Goal: Check status: Check status

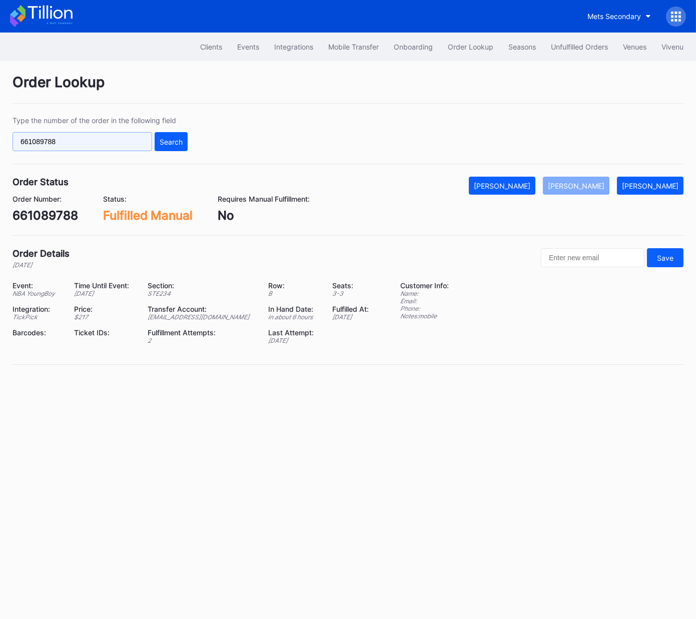
click at [125, 138] on input "661089788" at bounding box center [83, 141] width 140 height 19
click at [125, 139] on input "661089788" at bounding box center [83, 141] width 140 height 19
paste input "75644047"
type input "75644047"
click at [178, 145] on div "Search" at bounding box center [171, 142] width 23 height 9
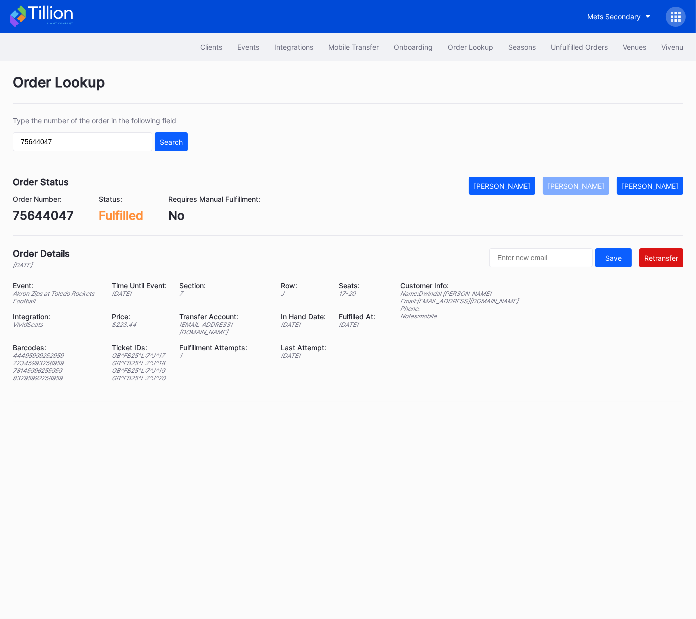
click at [248, 324] on div "[EMAIL_ADDRESS][DOMAIN_NAME]" at bounding box center [223, 328] width 89 height 15
click at [574, 43] on div "Unfulfilled Orders" at bounding box center [579, 47] width 57 height 9
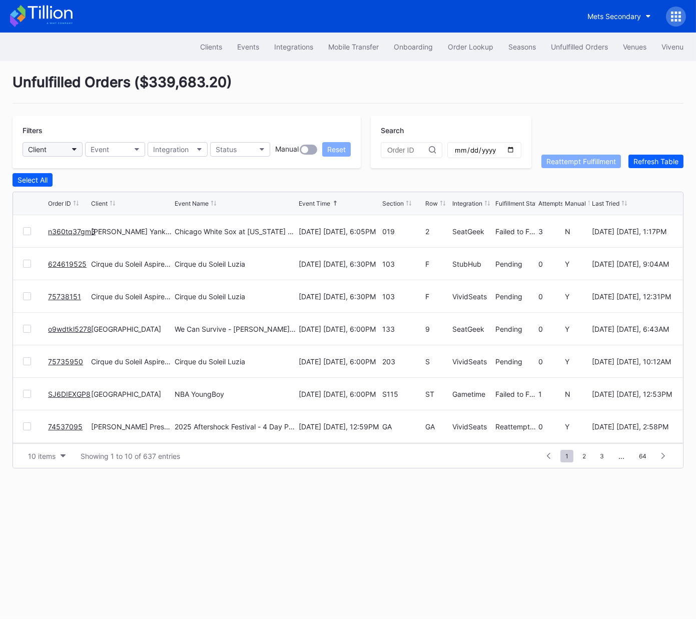
click at [70, 145] on button "Client" at bounding box center [53, 149] width 60 height 15
type input "peach"
click at [78, 193] on div "Peachtree Entertainment Secondary" at bounding box center [89, 193] width 119 height 9
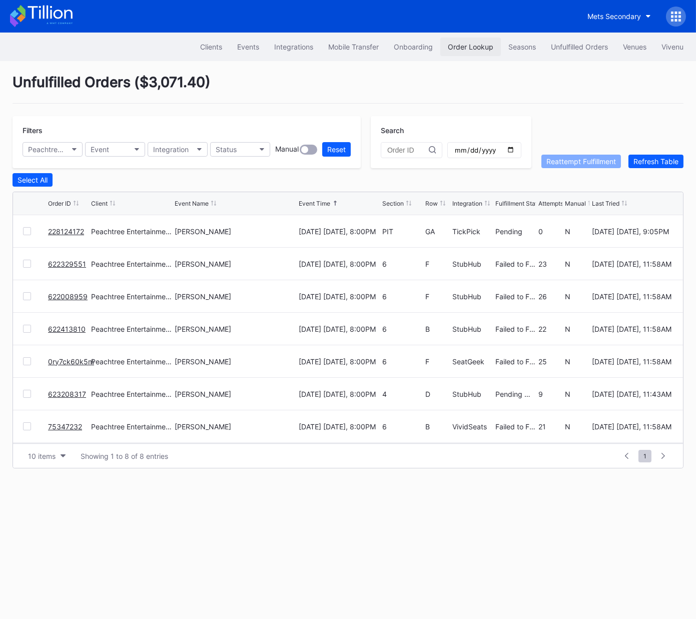
click at [486, 43] on div "Order Lookup" at bounding box center [471, 47] width 46 height 9
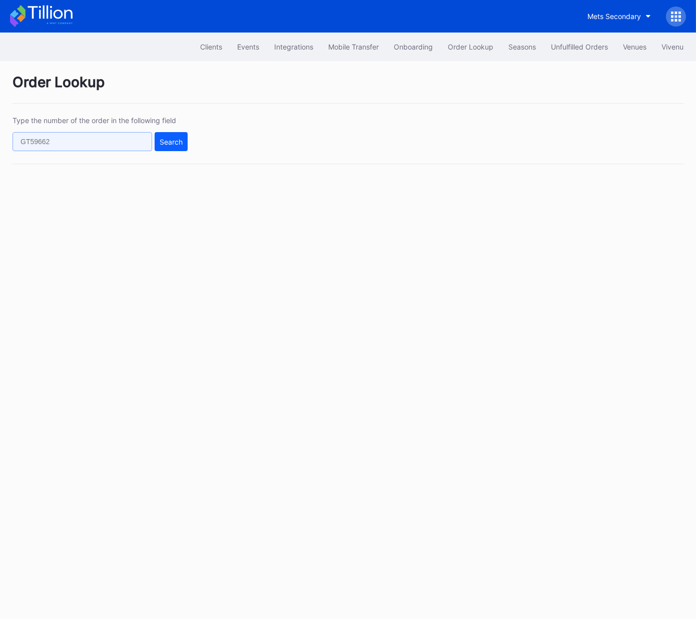
click at [116, 148] on input "text" at bounding box center [83, 141] width 140 height 19
paste input "50838683"
type input "50838683"
click at [172, 141] on div "Search" at bounding box center [171, 142] width 23 height 9
